Goal: Task Accomplishment & Management: Manage account settings

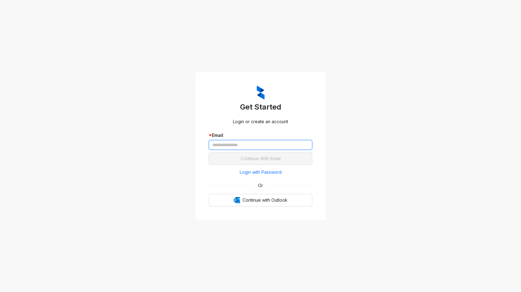
click at [237, 141] on input "text" at bounding box center [261, 145] width 104 height 10
paste input "**********"
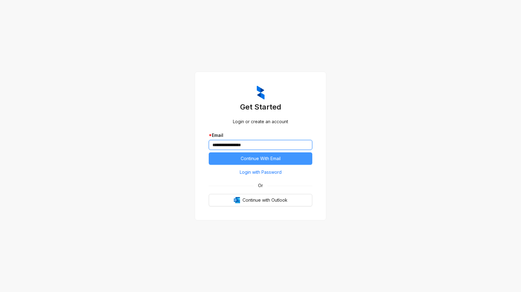
type input "**********"
click at [247, 159] on span "Continue With Email" at bounding box center [261, 158] width 40 height 7
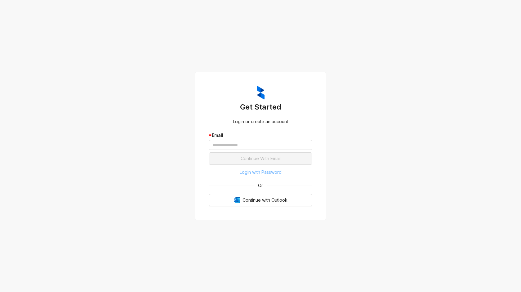
click at [256, 172] on span "Login with Password" at bounding box center [261, 172] width 42 height 7
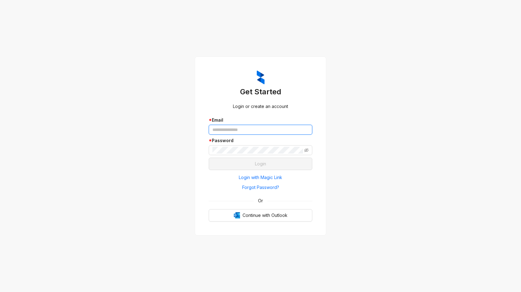
click at [229, 129] on input "text" at bounding box center [261, 130] width 104 height 10
paste input "**********"
type input "**********"
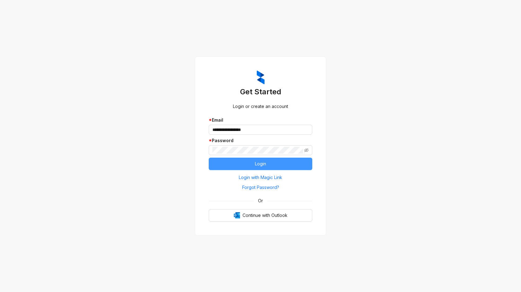
click at [257, 164] on span "Login" at bounding box center [260, 163] width 11 height 7
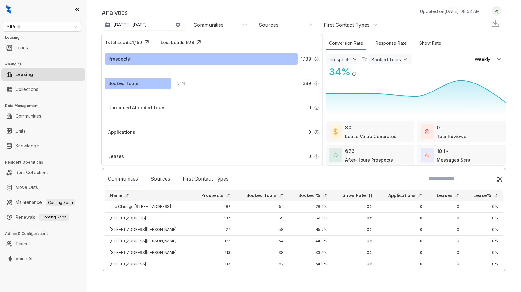
select select "******"
click at [26, 171] on link "Rent Collections" at bounding box center [32, 172] width 33 height 12
click at [29, 185] on link "Move Outs" at bounding box center [27, 187] width 22 height 12
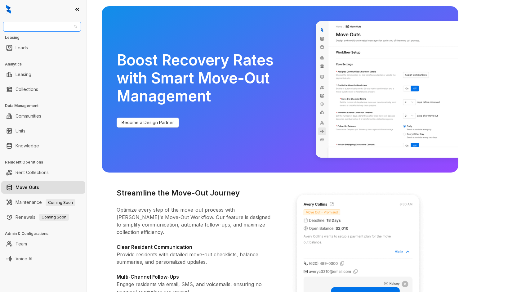
click at [48, 26] on span "SfRent" at bounding box center [42, 26] width 70 height 9
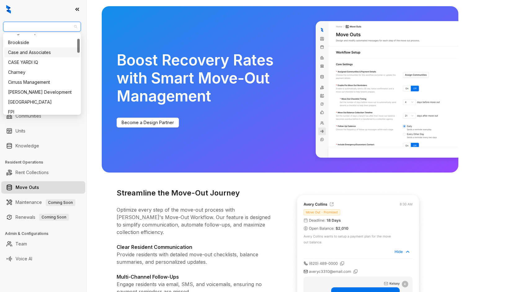
click at [35, 56] on div "Case and Associates" at bounding box center [42, 52] width 68 height 7
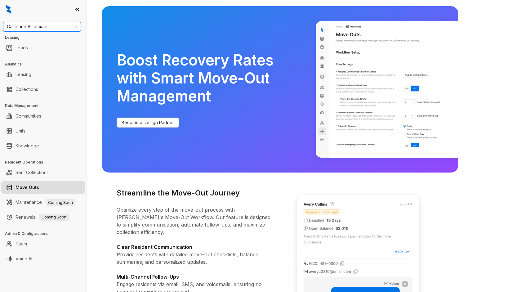
click at [33, 189] on link "Move Outs" at bounding box center [28, 187] width 24 height 12
click at [37, 190] on link "Move Outs" at bounding box center [28, 187] width 24 height 12
click at [27, 185] on link "Move Outs" at bounding box center [28, 187] width 24 height 12
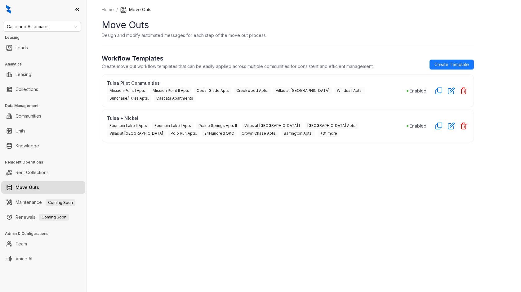
click at [142, 84] on p "Tulsa Pilot Communities" at bounding box center [257, 83] width 300 height 7
click at [410, 91] on div "Enabled" at bounding box center [417, 91] width 20 height 7
click at [124, 82] on p "Tulsa Pilot Communities" at bounding box center [257, 83] width 300 height 7
click at [246, 97] on div "Mission Point I Apts Mission Point II Apts Cedar Glade Apts Creekwood Apts. Vil…" at bounding box center [257, 94] width 300 height 16
click at [132, 86] on p "Tulsa Pilot Communities" at bounding box center [257, 83] width 300 height 7
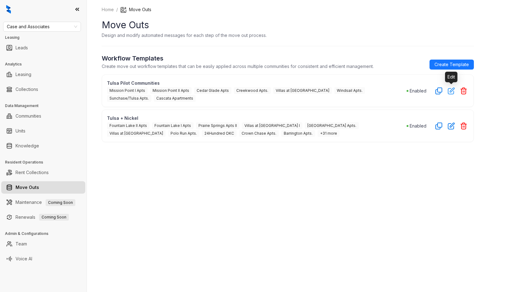
click at [453, 93] on icon "button" at bounding box center [451, 90] width 7 height 7
click at [452, 91] on icon "button" at bounding box center [451, 91] width 6 height 6
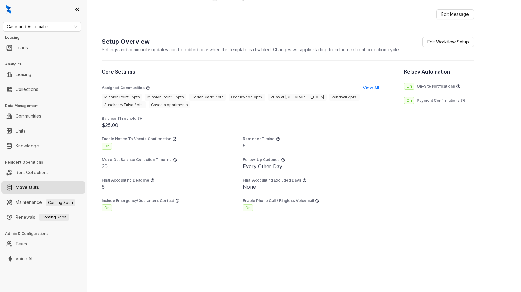
scroll to position [485, 0]
click at [438, 45] on span "Edit Workflow Setup" at bounding box center [449, 41] width 42 height 7
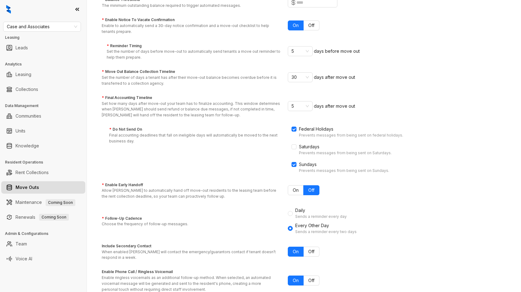
scroll to position [134, 0]
